Goal: Information Seeking & Learning: Learn about a topic

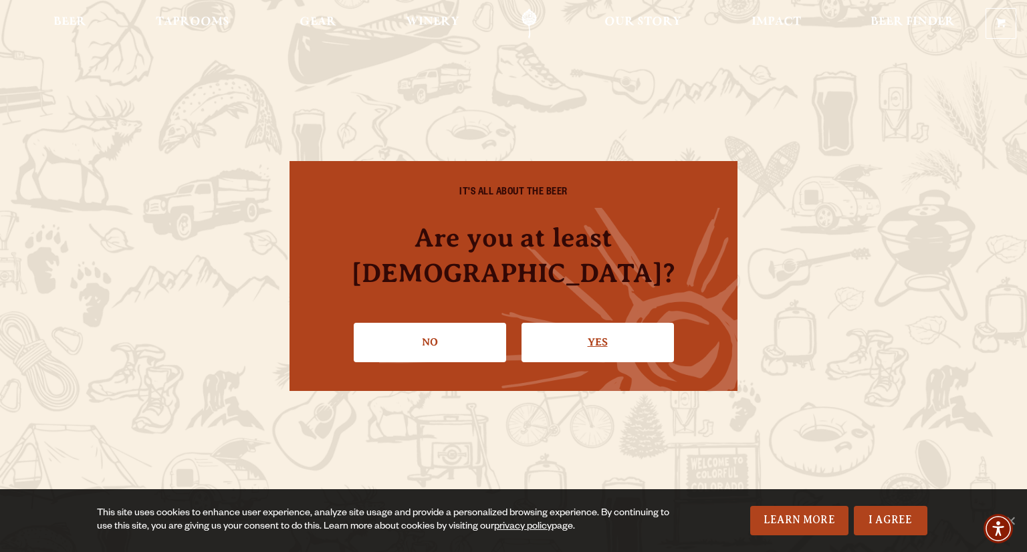
click at [595, 323] on link "Yes" at bounding box center [598, 342] width 152 height 39
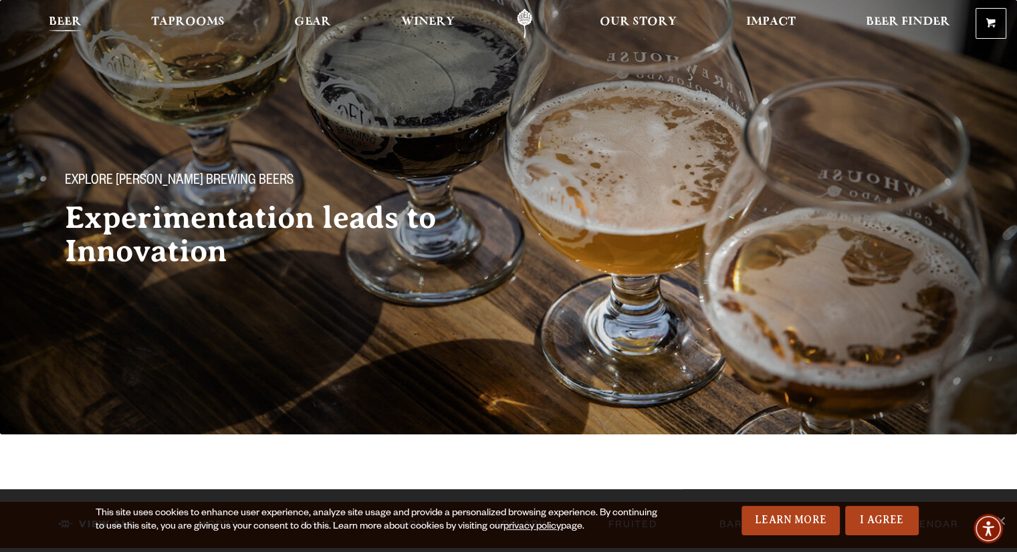
click at [56, 19] on span "Beer" at bounding box center [65, 22] width 33 height 11
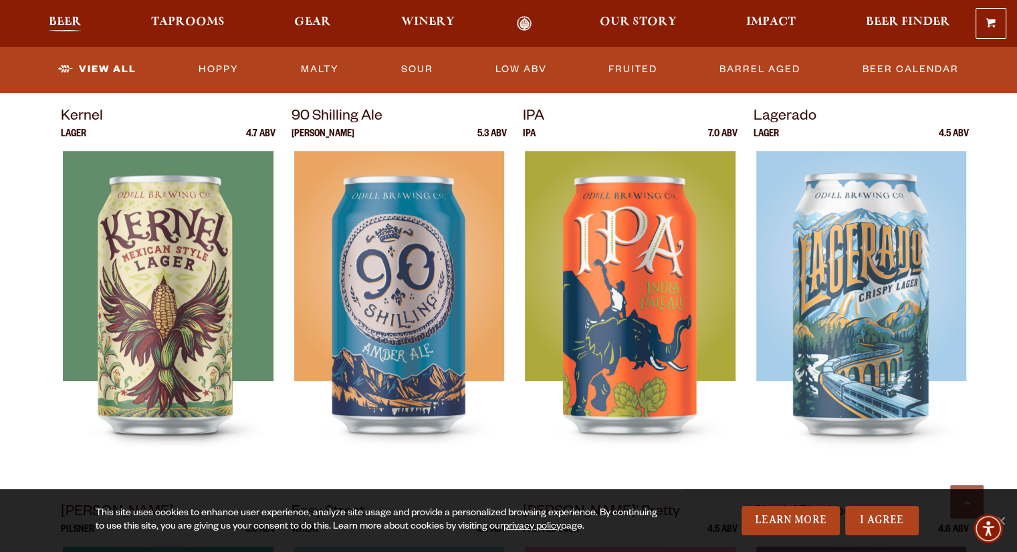
scroll to position [568, 0]
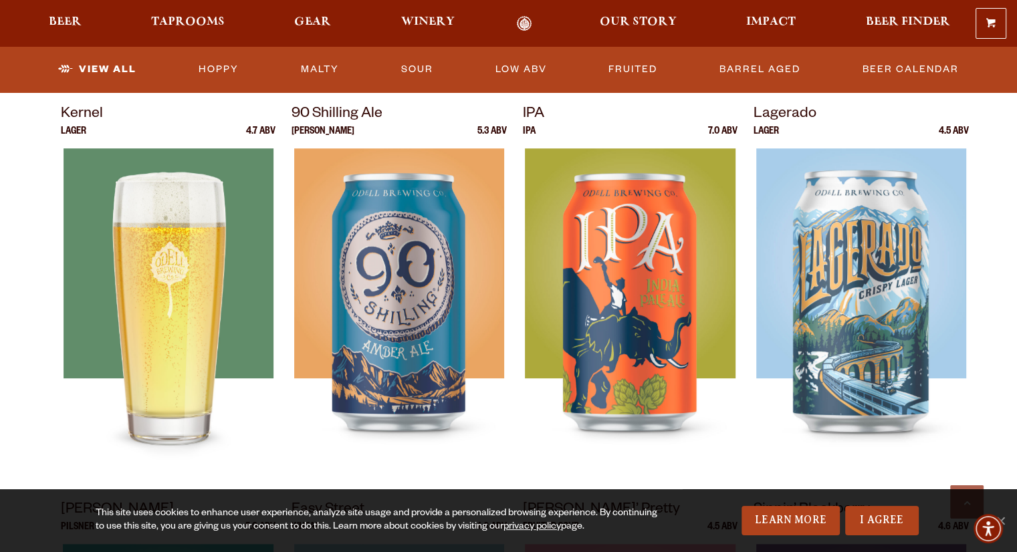
click at [166, 324] on img at bounding box center [168, 315] width 210 height 334
